Goal: Transaction & Acquisition: Register for event/course

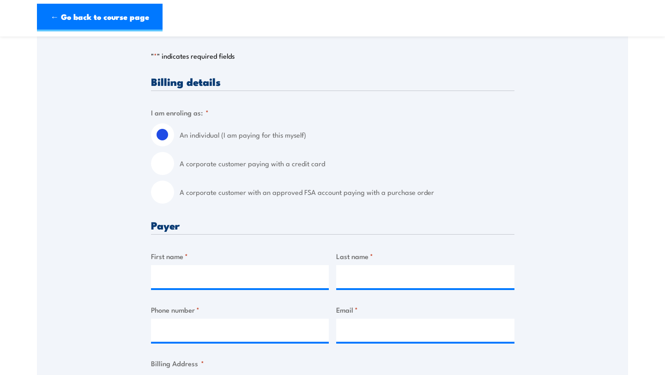
scroll to position [200, 0]
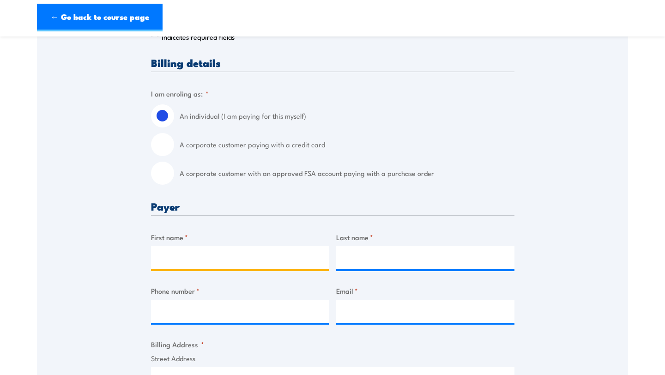
click at [218, 264] on input "First name *" at bounding box center [240, 257] width 178 height 23
type input "[PERSON_NAME]"
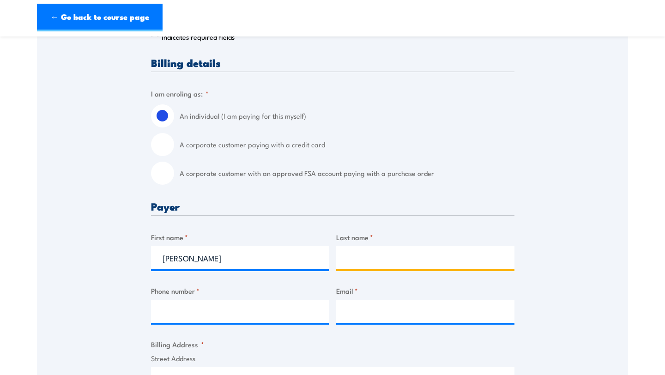
type input "Hazzard"
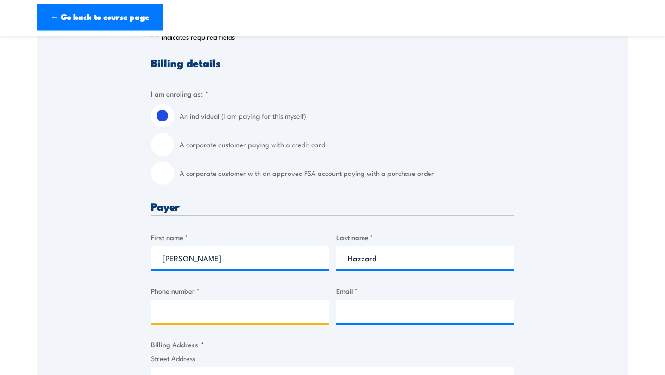
type input "0427149881"
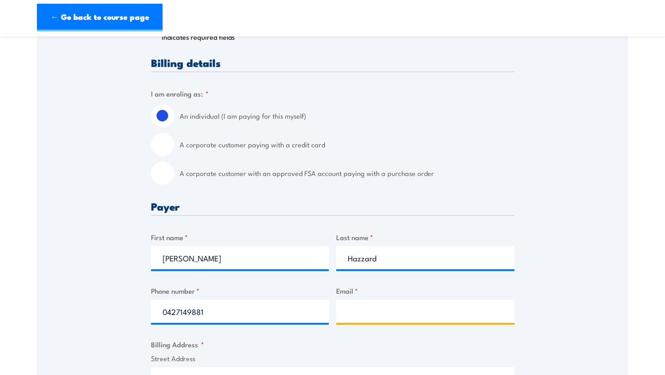
type input "[EMAIL_ADDRESS][DOMAIN_NAME]"
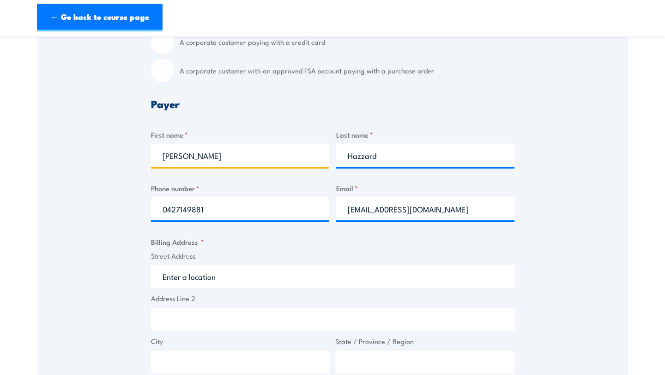
scroll to position [325, 0]
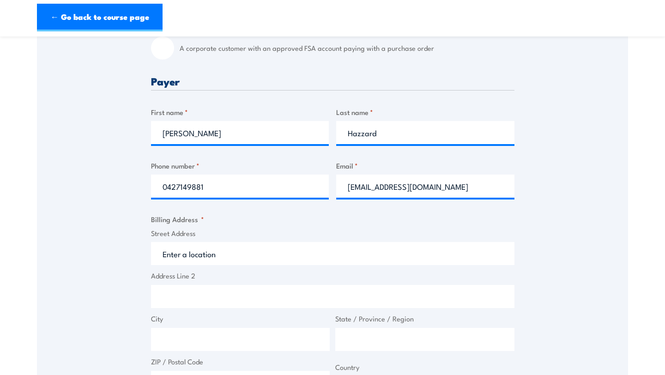
click at [243, 255] on input "Street Address" at bounding box center [332, 253] width 363 height 23
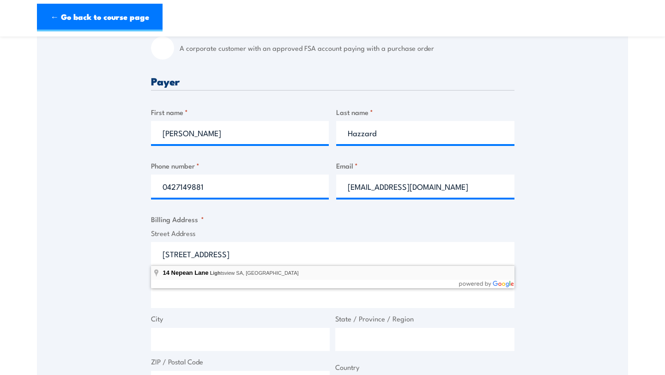
type input "[STREET_ADDRESS]"
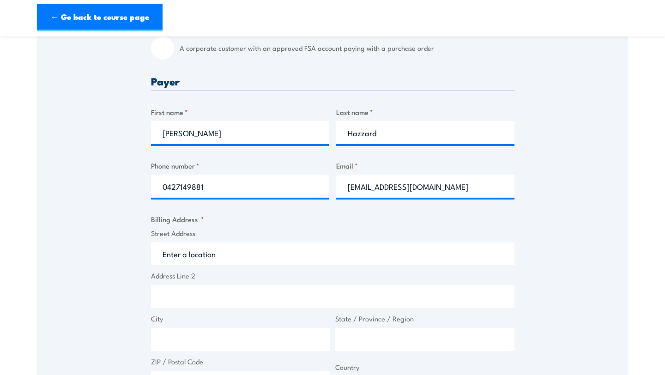
type input "[STREET_ADDRESS]"
type input "Northgate"
type input "[GEOGRAPHIC_DATA]"
type input "5085"
select select "[GEOGRAPHIC_DATA]"
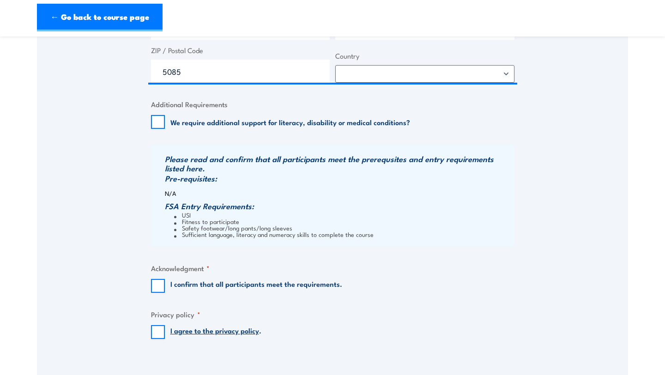
scroll to position [642, 0]
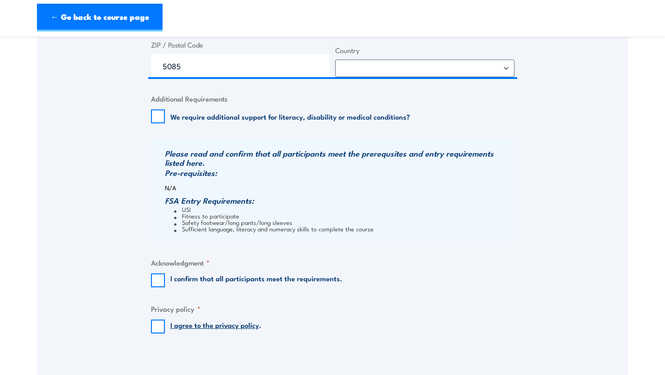
click at [165, 275] on div "I confirm that all participants meet the requirements." at bounding box center [246, 280] width 191 height 14
click at [158, 279] on input "I confirm that all participants meet the requirements." at bounding box center [158, 280] width 14 height 14
checkbox input "true"
click at [155, 322] on input "I agree to the privacy policy ." at bounding box center [158, 327] width 14 height 14
checkbox input "true"
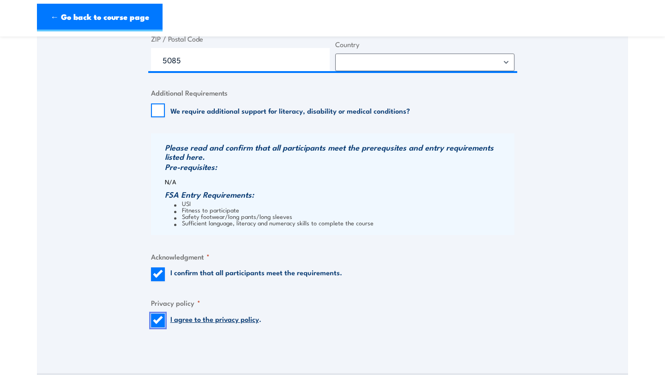
scroll to position [861, 0]
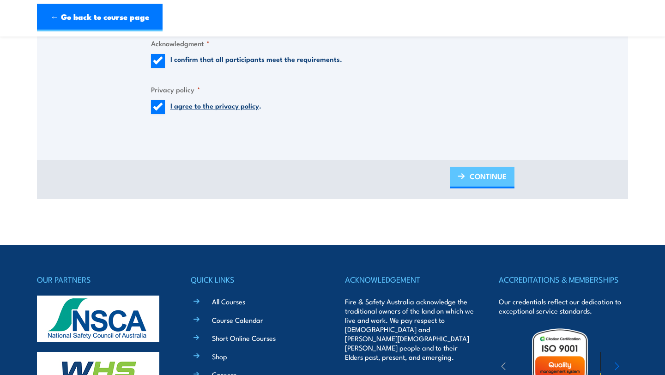
click at [486, 182] on span "CONTINUE" at bounding box center [488, 176] width 37 height 24
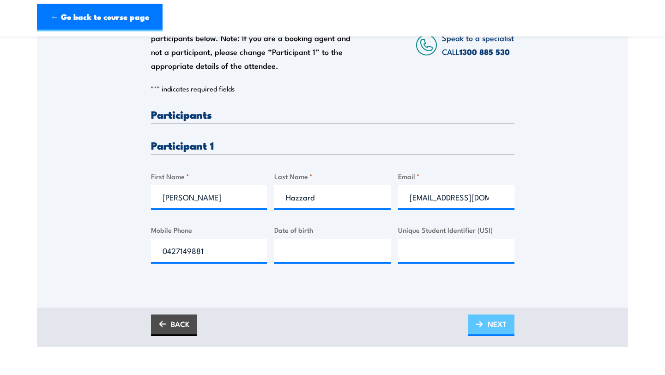
scroll to position [197, 0]
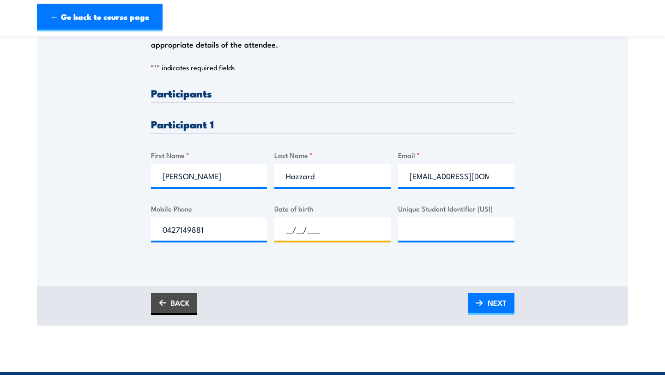
click at [360, 236] on input "__/__/____" at bounding box center [332, 229] width 116 height 23
type input "[DATE]"
click at [407, 232] on input "Unique Student Identifier (USI)" at bounding box center [456, 229] width 116 height 23
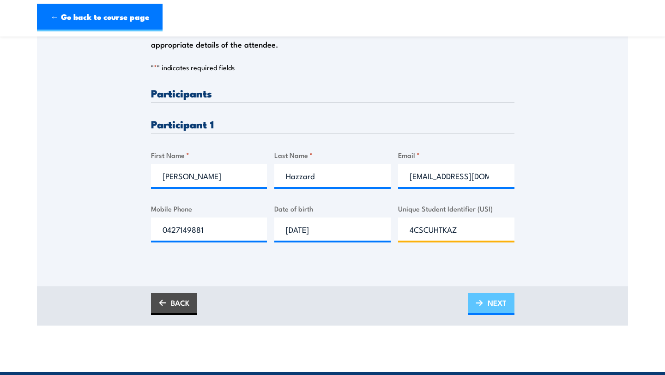
type input "4CSCUHTKAZ"
click at [488, 306] on span "NEXT" at bounding box center [497, 303] width 19 height 24
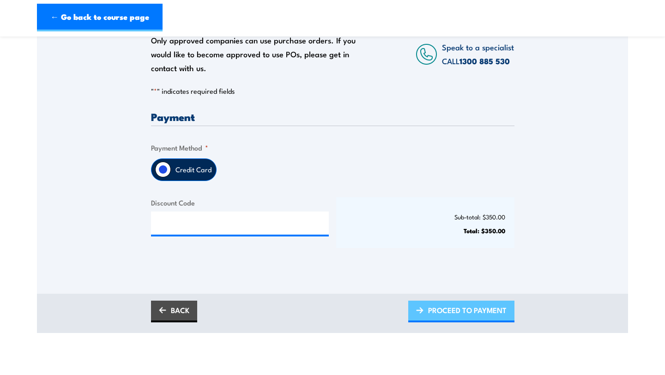
scroll to position [160, 0]
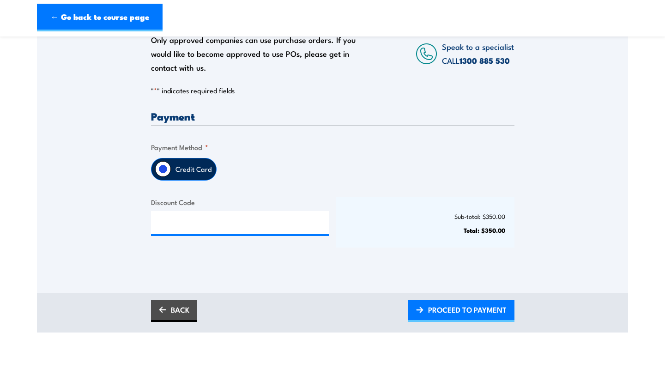
click at [185, 166] on label "Credit Card" at bounding box center [193, 169] width 45 height 22
click at [171, 166] on input "Credit Card" at bounding box center [163, 169] width 16 height 16
click at [459, 309] on span "PROCEED TO PAYMENT" at bounding box center [467, 309] width 79 height 24
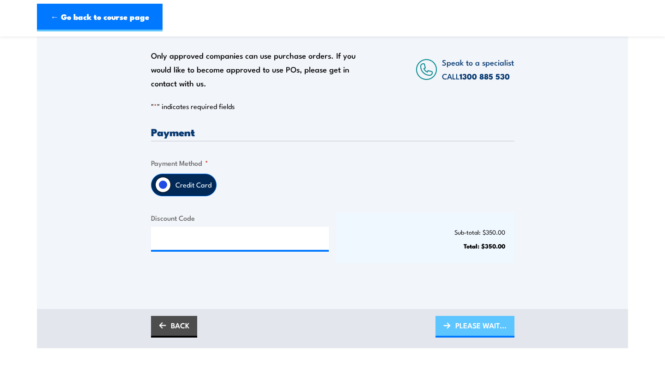
scroll to position [144, 0]
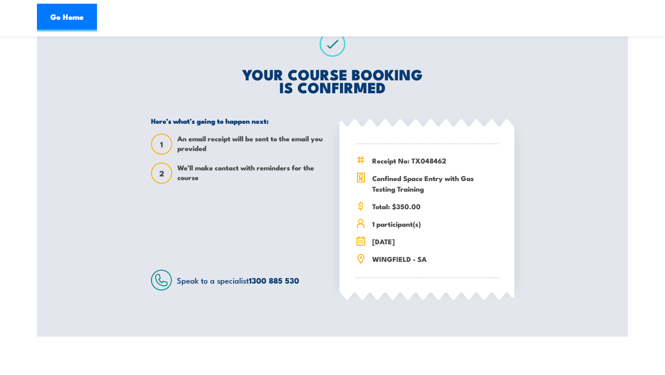
scroll to position [177, 0]
